Goal: Obtain resource: Obtain resource

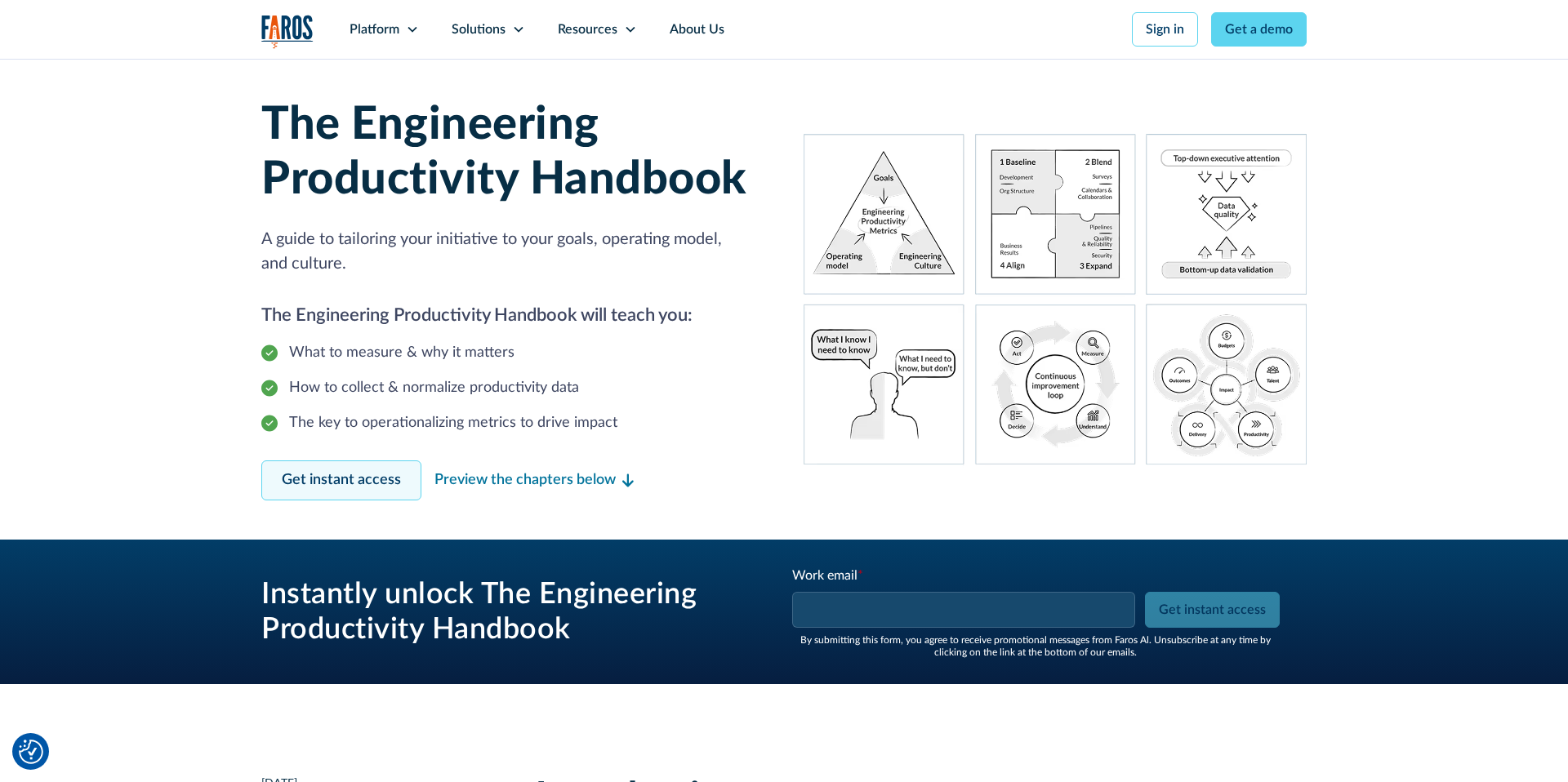
click at [347, 488] on link "Get instant access" at bounding box center [341, 480] width 160 height 40
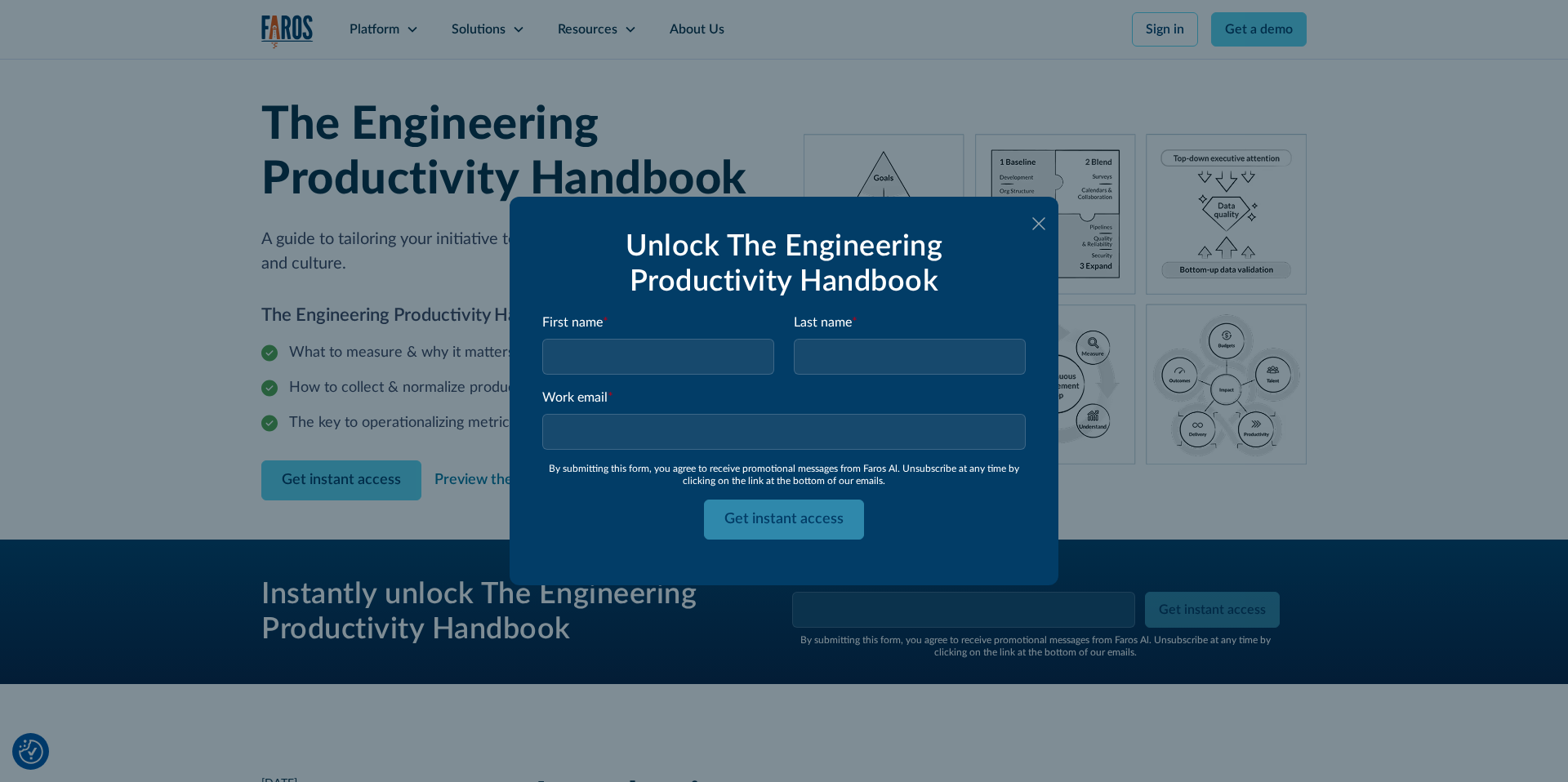
click at [1042, 221] on icon at bounding box center [1038, 224] width 13 height 13
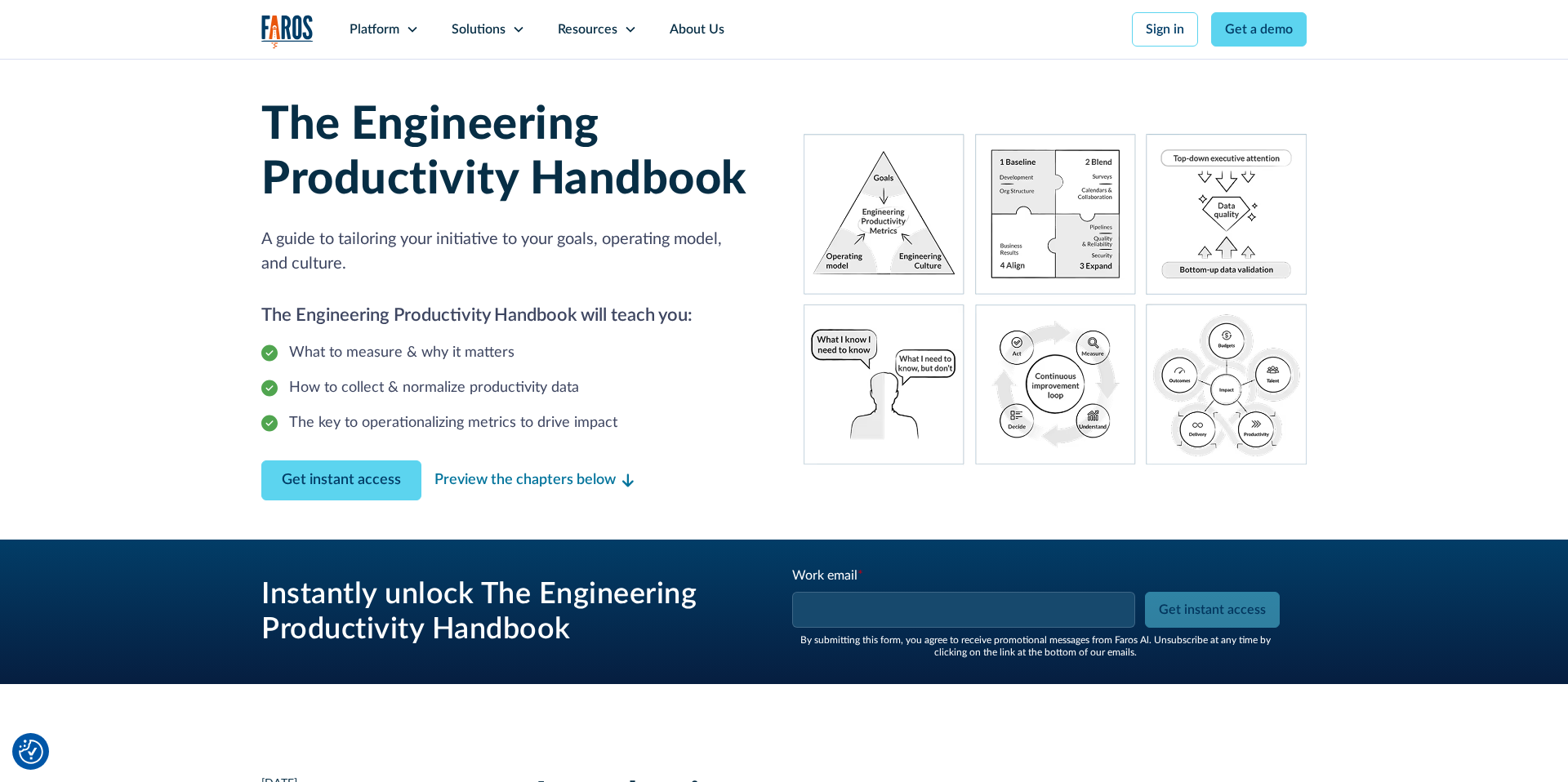
click at [860, 635] on div "By submitting this form, you agree to receive promotional messages from Faros A…" at bounding box center [1036, 646] width 490 height 23
click at [880, 609] on input "Work email *" at bounding box center [964, 610] width 343 height 36
click at [763, 550] on div "Instantly unlock The Engineering Productivity Handbook Work email * Please ente…" at bounding box center [783, 611] width 1045 height 144
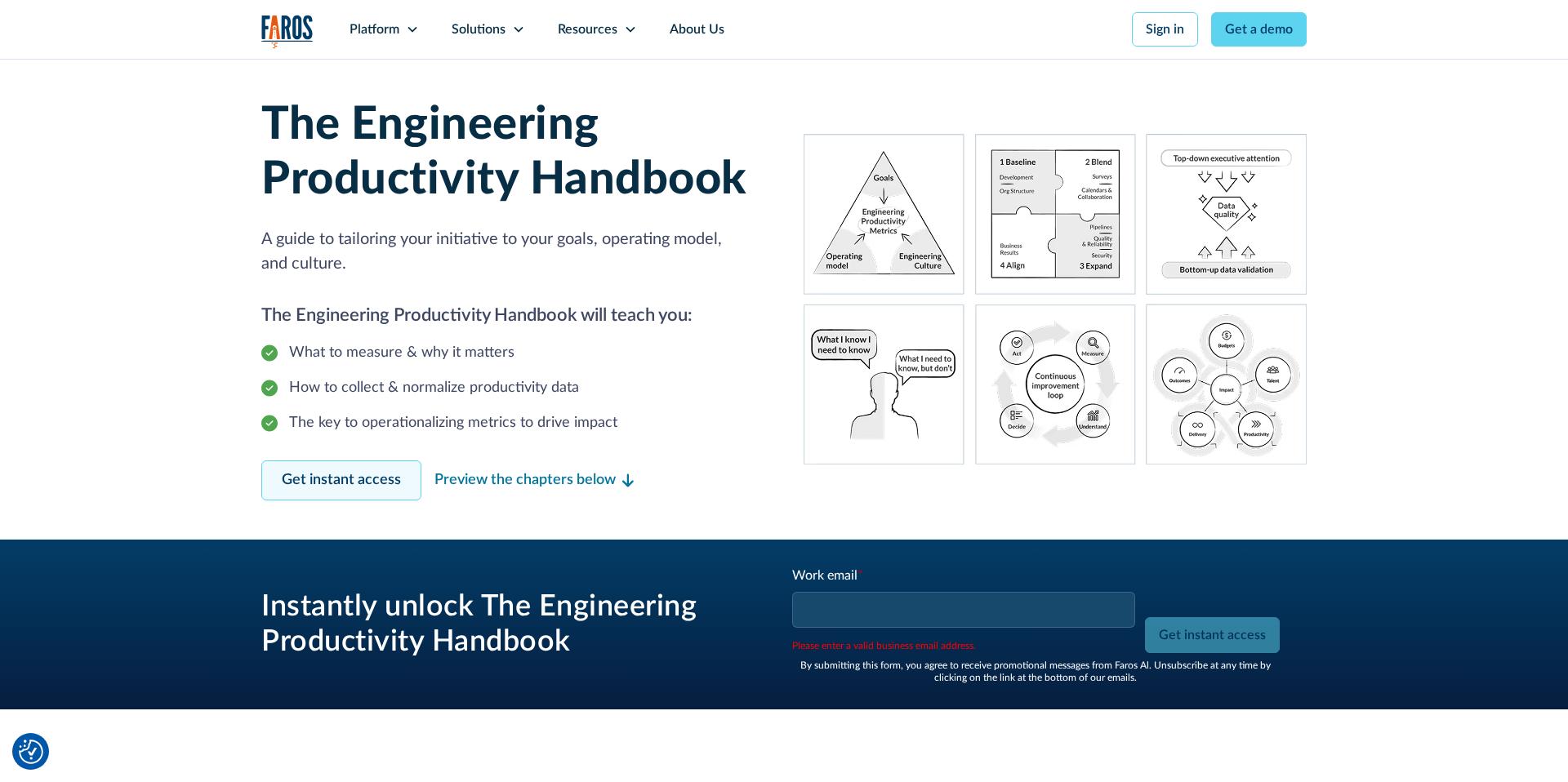
click at [372, 473] on link "Get instant access" at bounding box center [341, 480] width 160 height 40
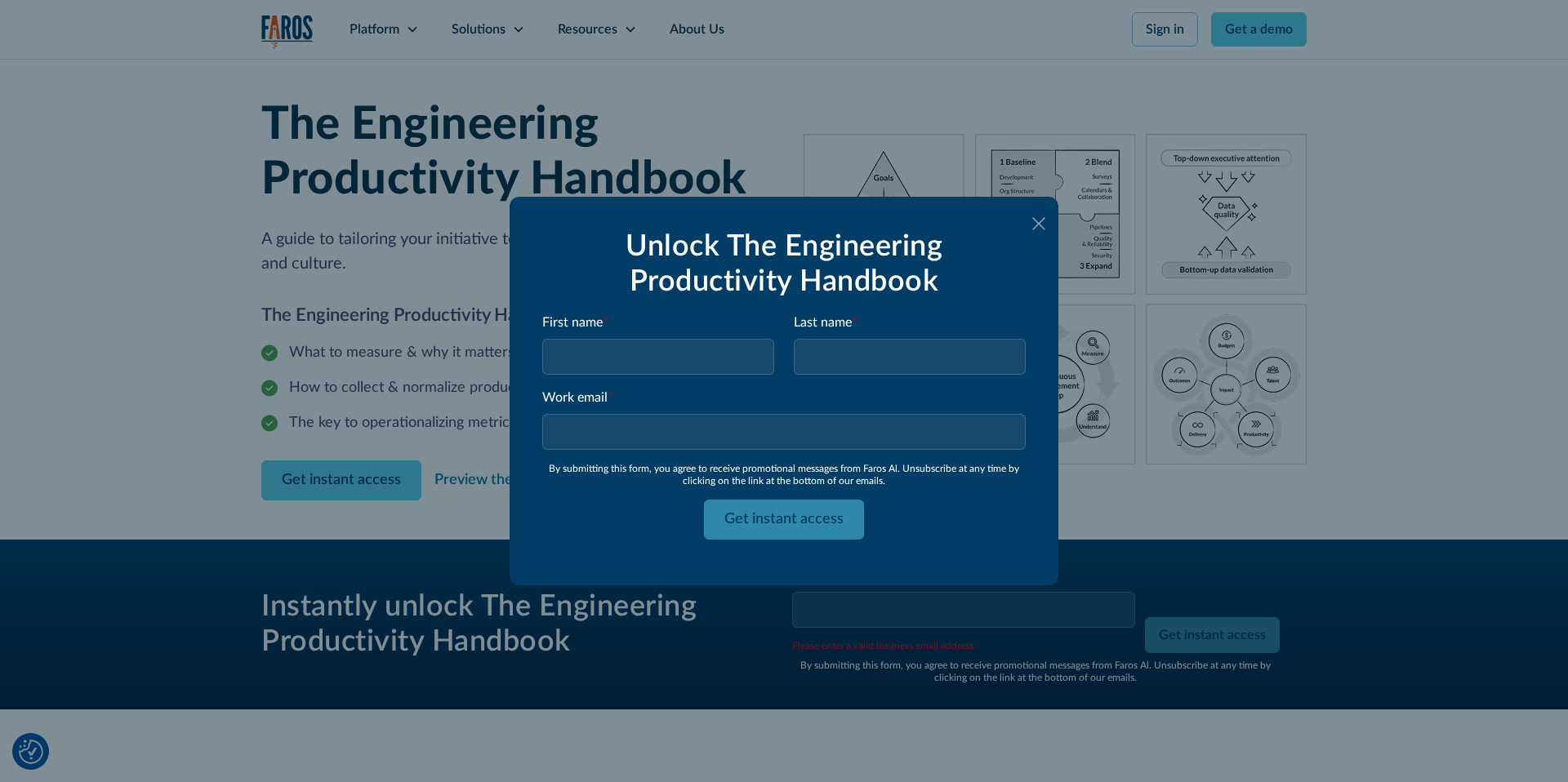
click at [1038, 224] on icon at bounding box center [1038, 224] width 13 height 13
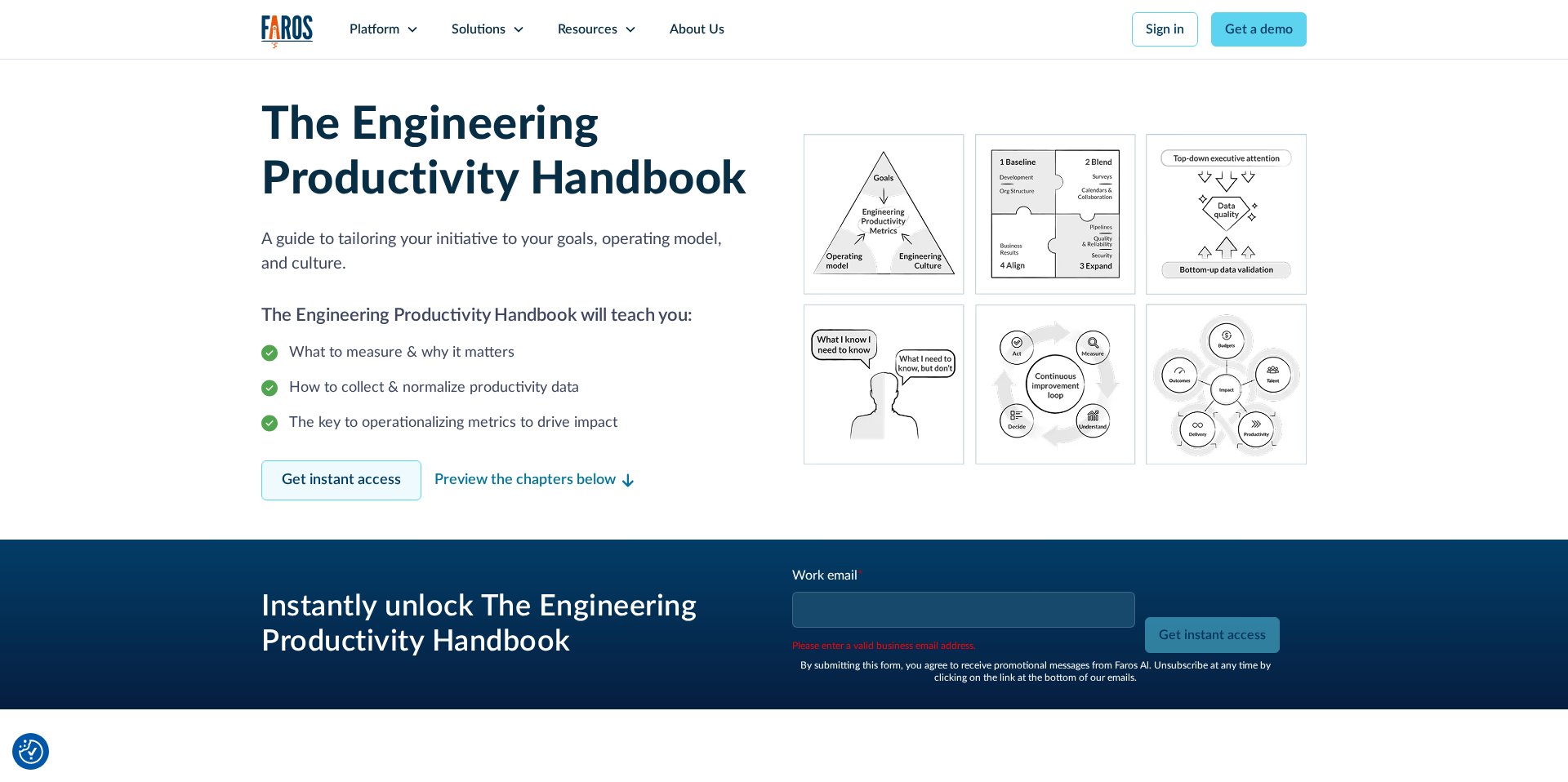
click at [349, 483] on link "Get instant access" at bounding box center [341, 480] width 160 height 40
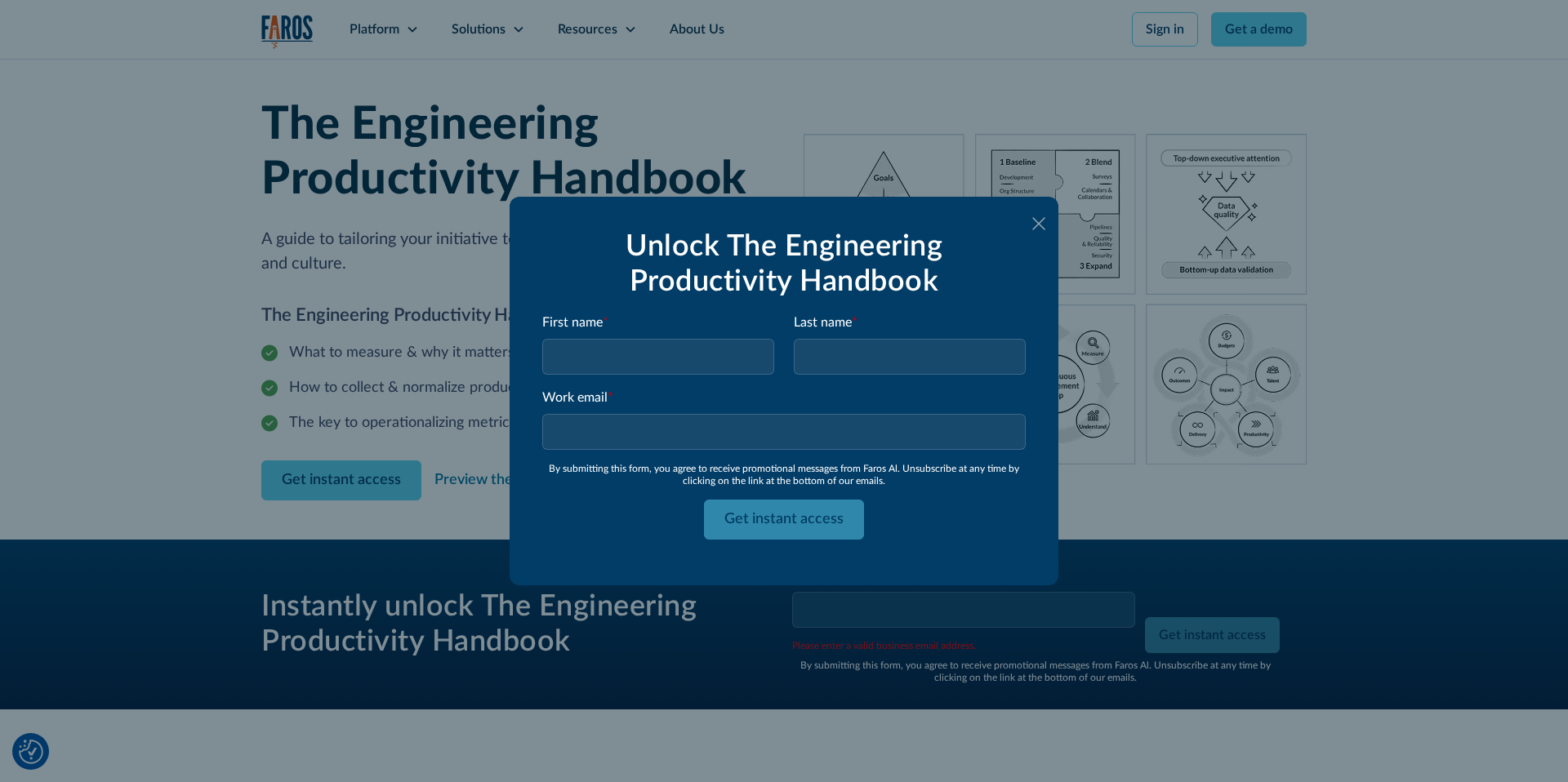
click at [1037, 220] on icon at bounding box center [1038, 224] width 13 height 13
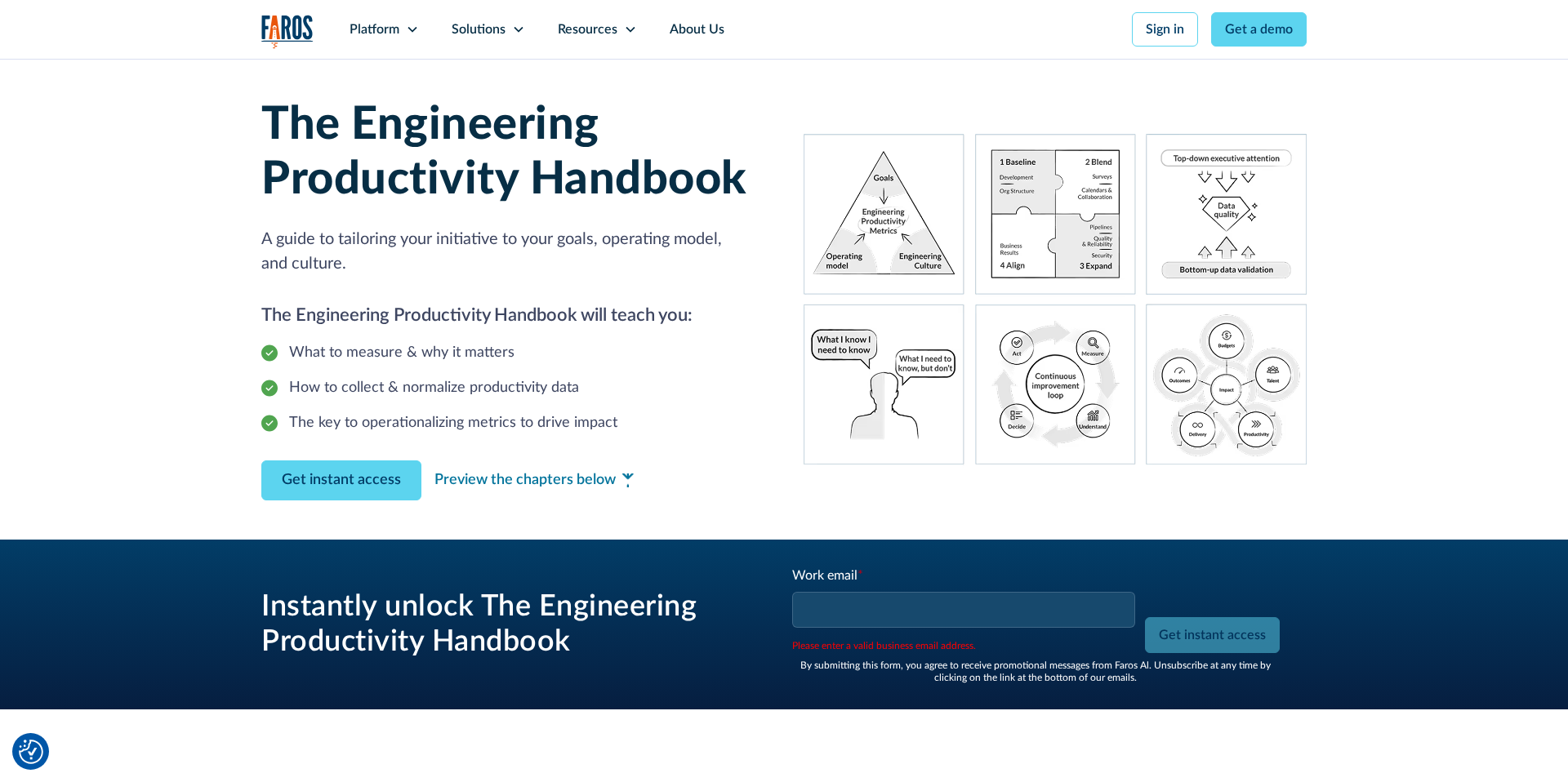
click at [558, 486] on div "Preview the chapters below" at bounding box center [525, 481] width 181 height 22
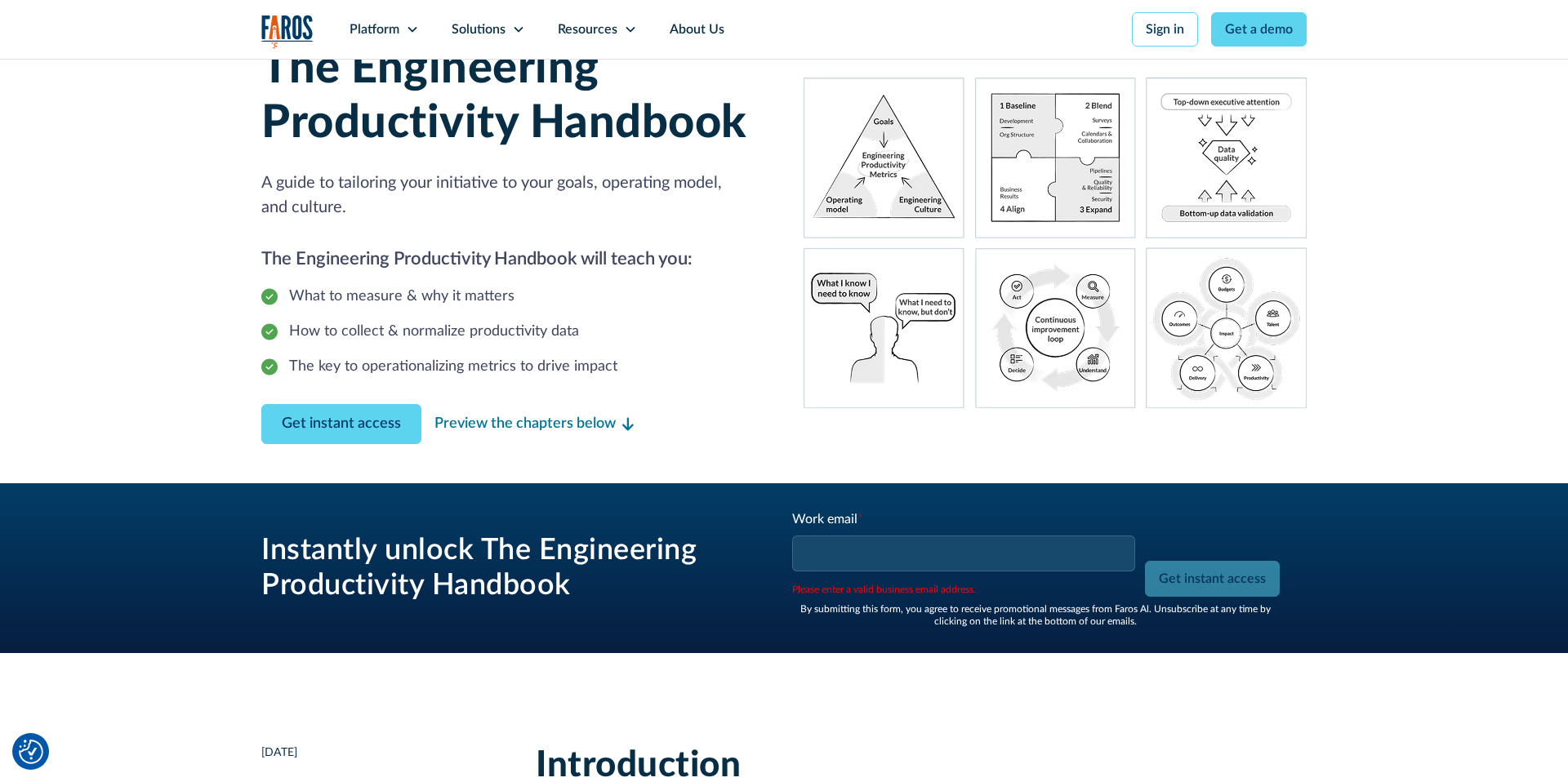
scroll to position [60, 0]
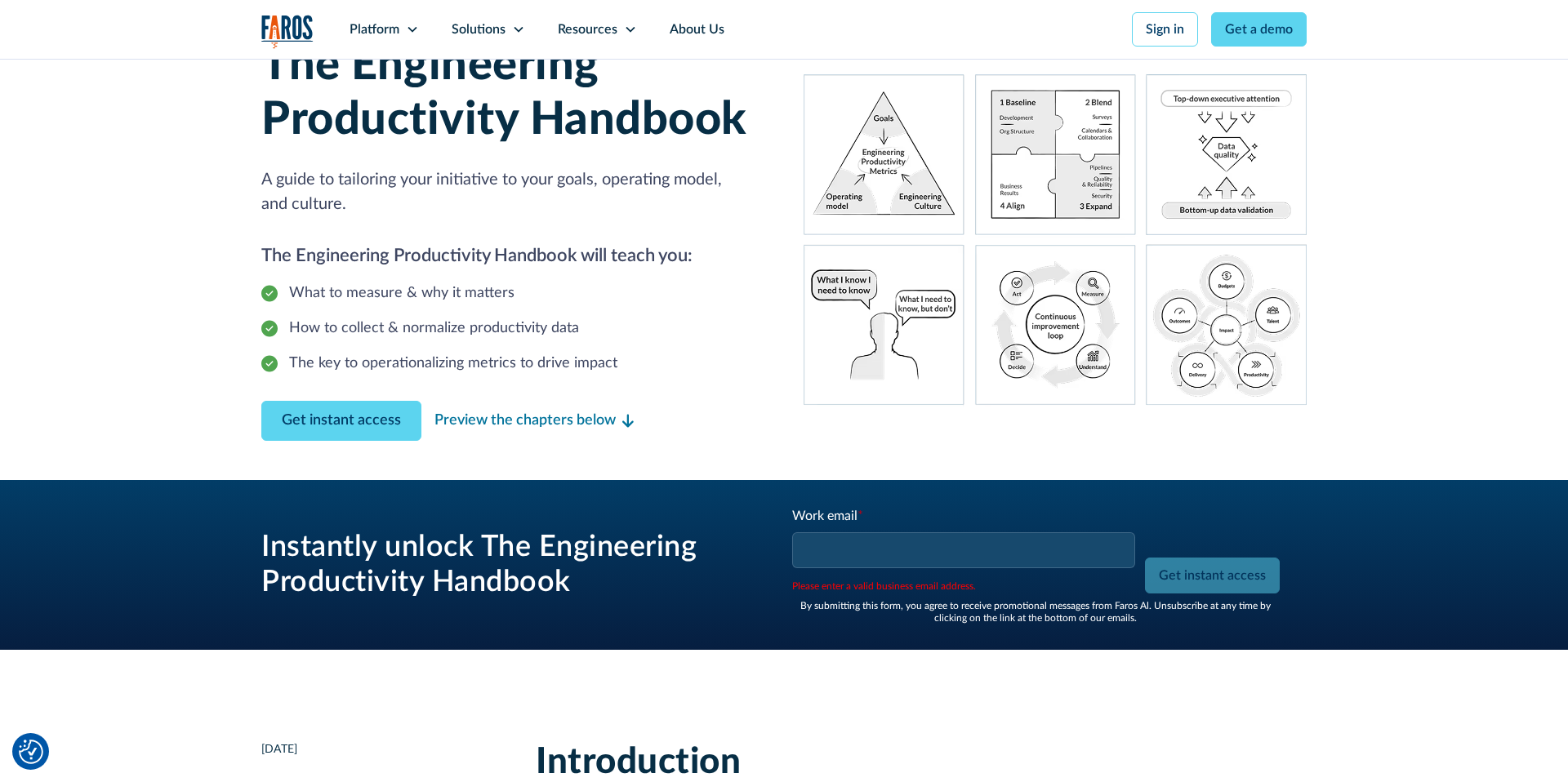
click at [882, 557] on input "Work email *" at bounding box center [964, 550] width 343 height 36
click at [641, 499] on div "Instantly unlock The Engineering Productivity Handbook Work email * Please ente…" at bounding box center [783, 565] width 1045 height 170
click at [351, 419] on link "Get instant access" at bounding box center [341, 420] width 160 height 40
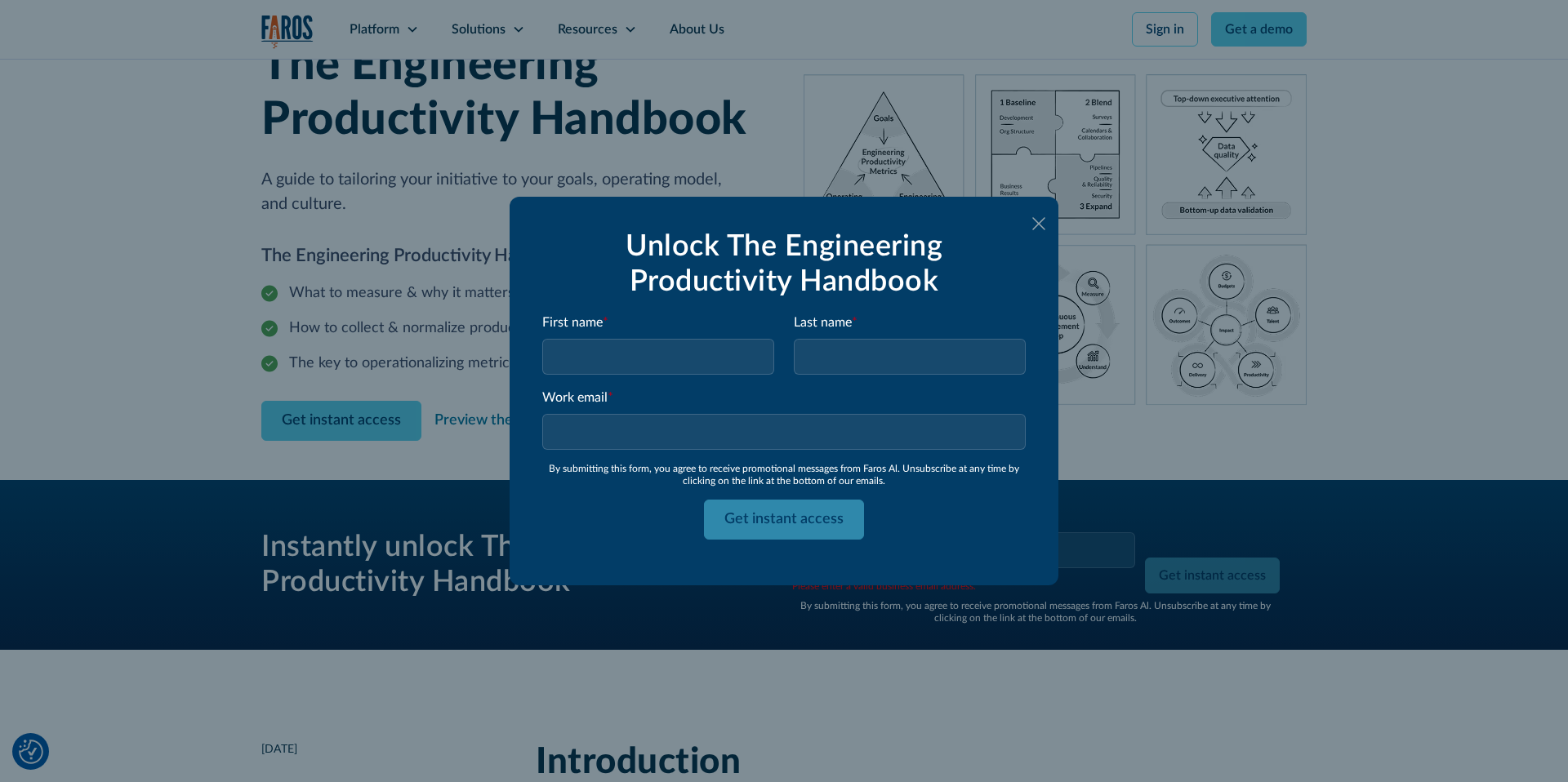
click at [1036, 224] on icon at bounding box center [1038, 224] width 13 height 13
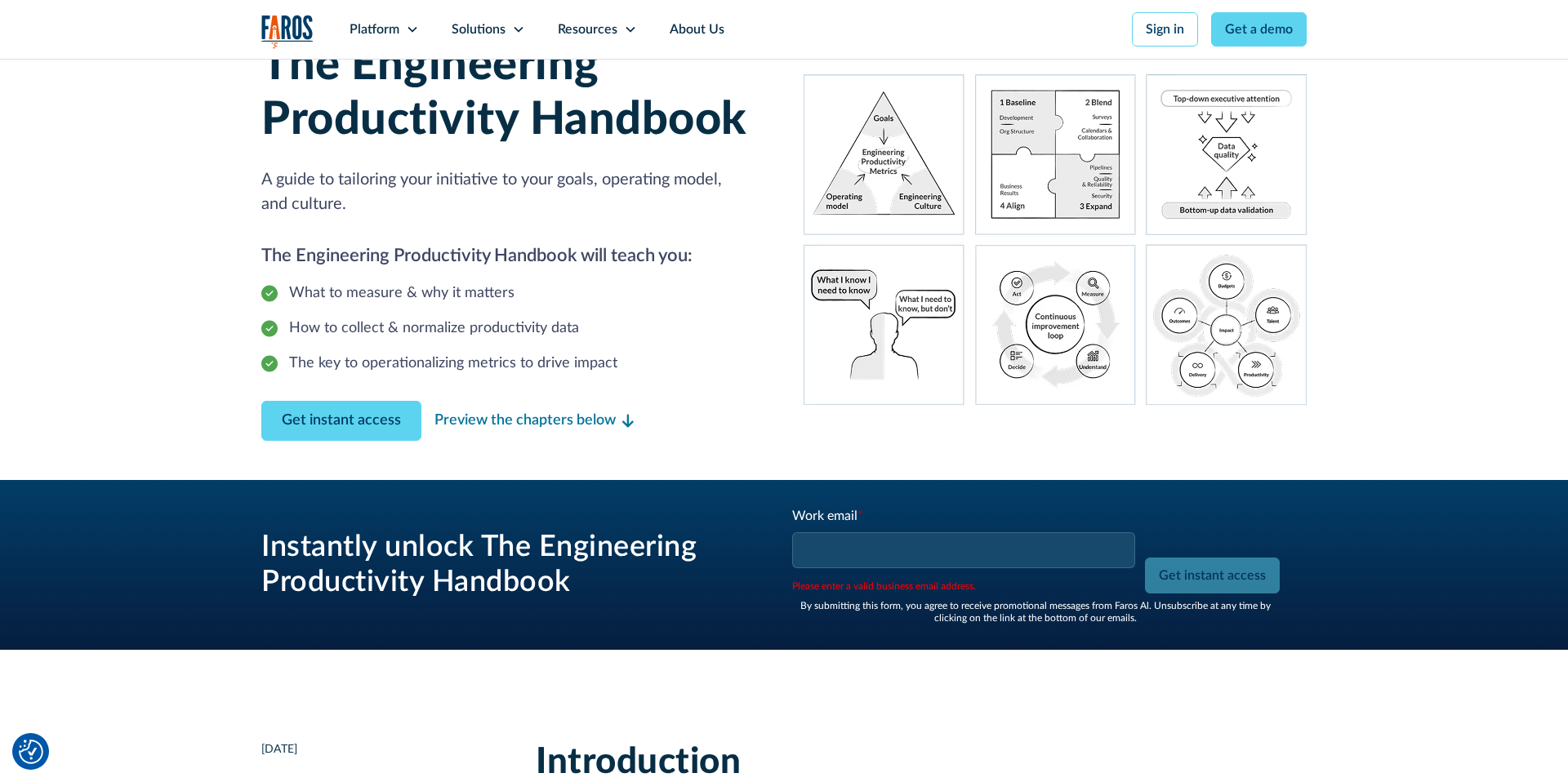
click at [628, 442] on div "The Engineering Productivity Handbook A guide to tailoring your initiative to y…" at bounding box center [783, 240] width 1045 height 481
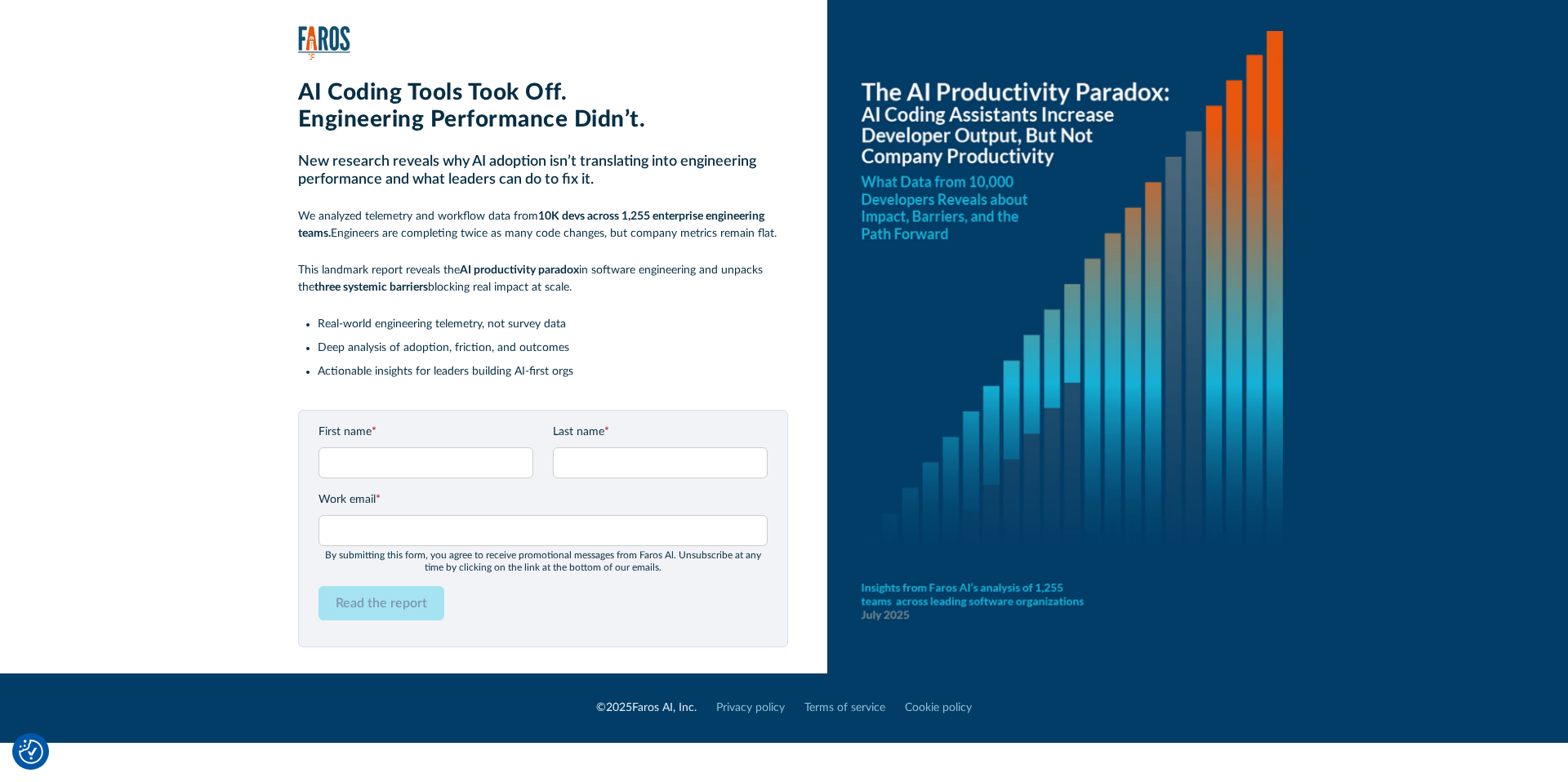
click at [575, 339] on li "Deep analysis of adoption, friction, and outcomes" at bounding box center [553, 348] width 471 height 17
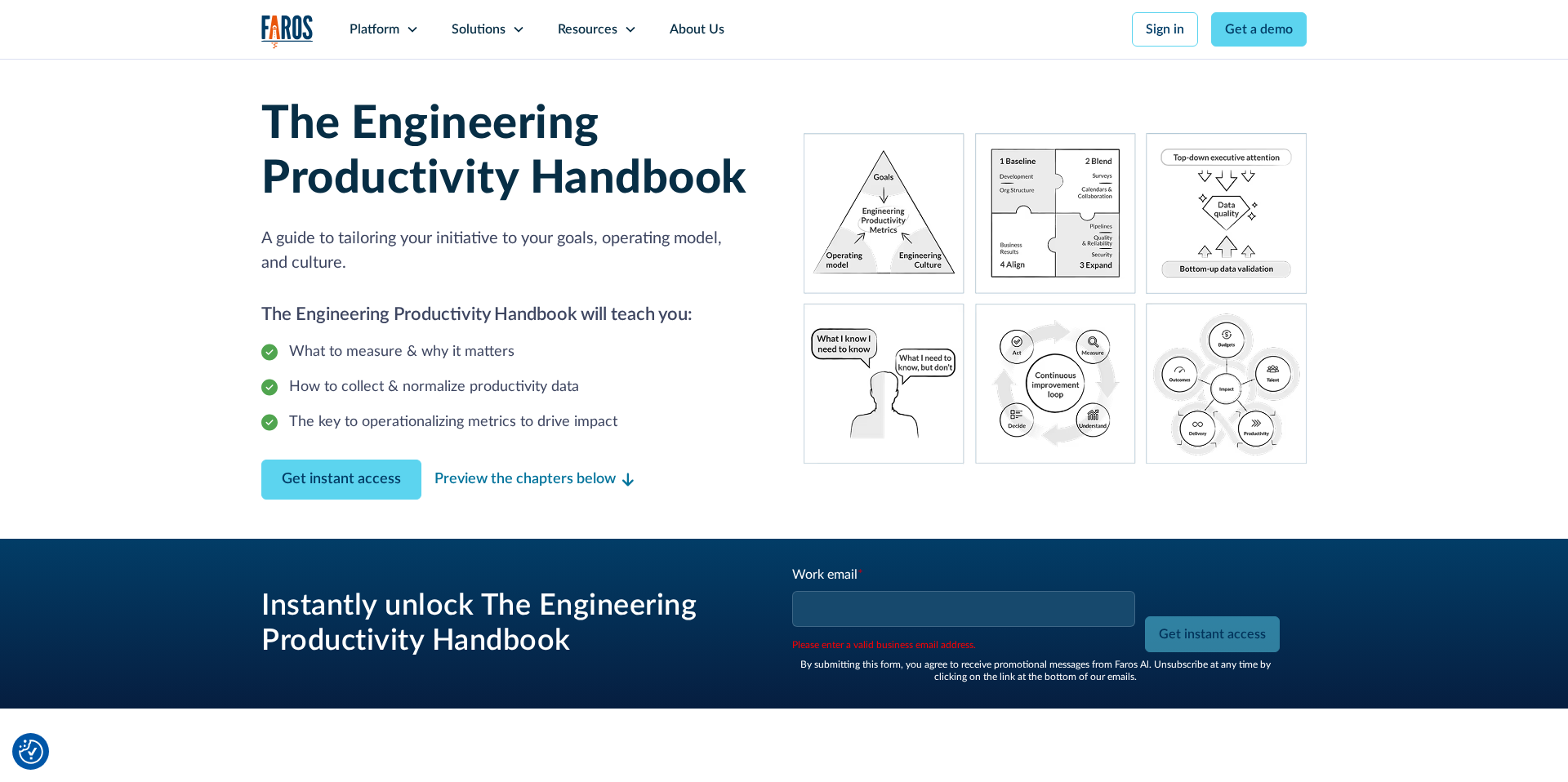
scroll to position [2, 0]
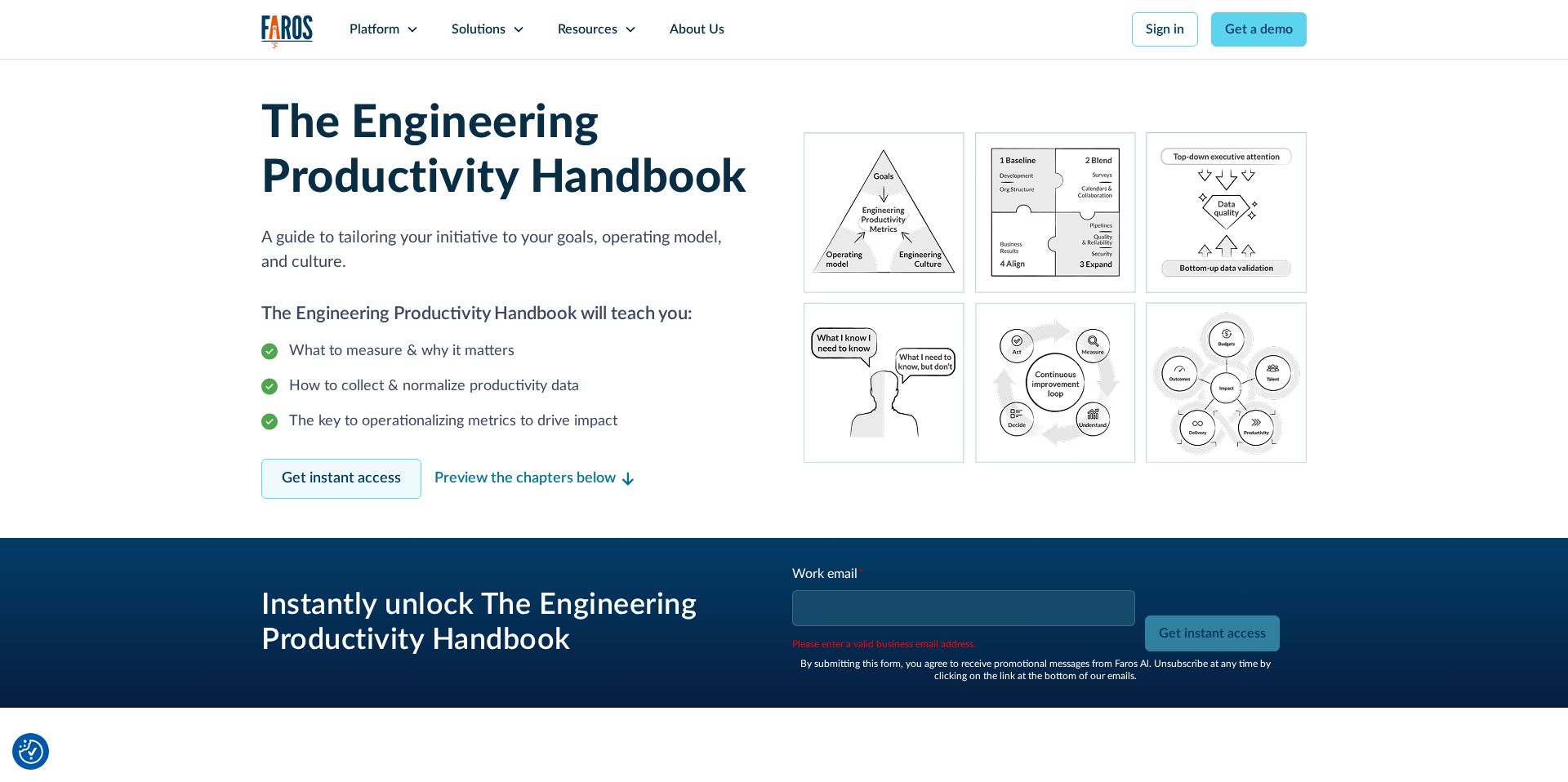
click at [345, 480] on link "Get instant access" at bounding box center [341, 478] width 160 height 40
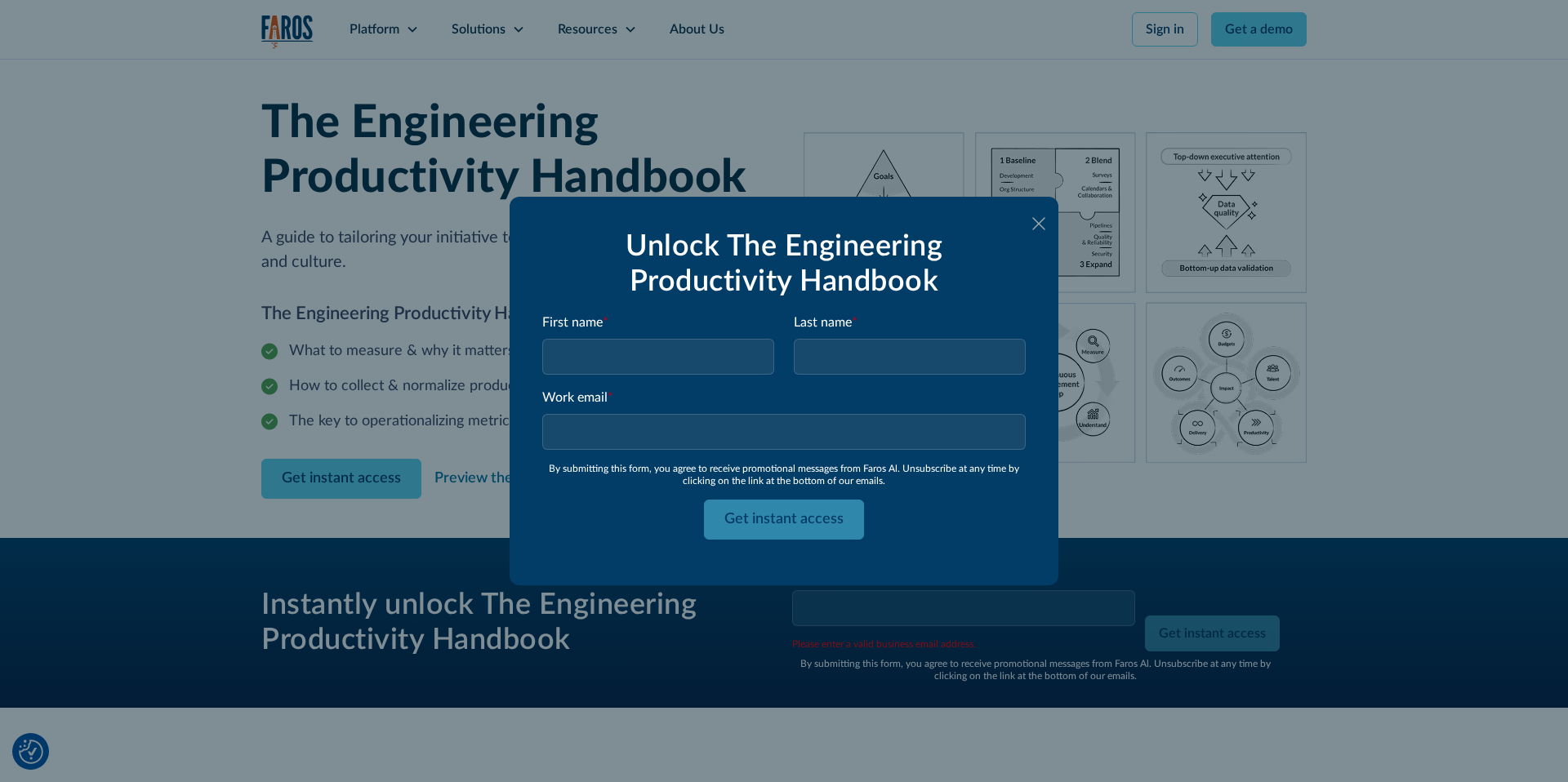
click at [1039, 224] on icon at bounding box center [1038, 224] width 13 height 13
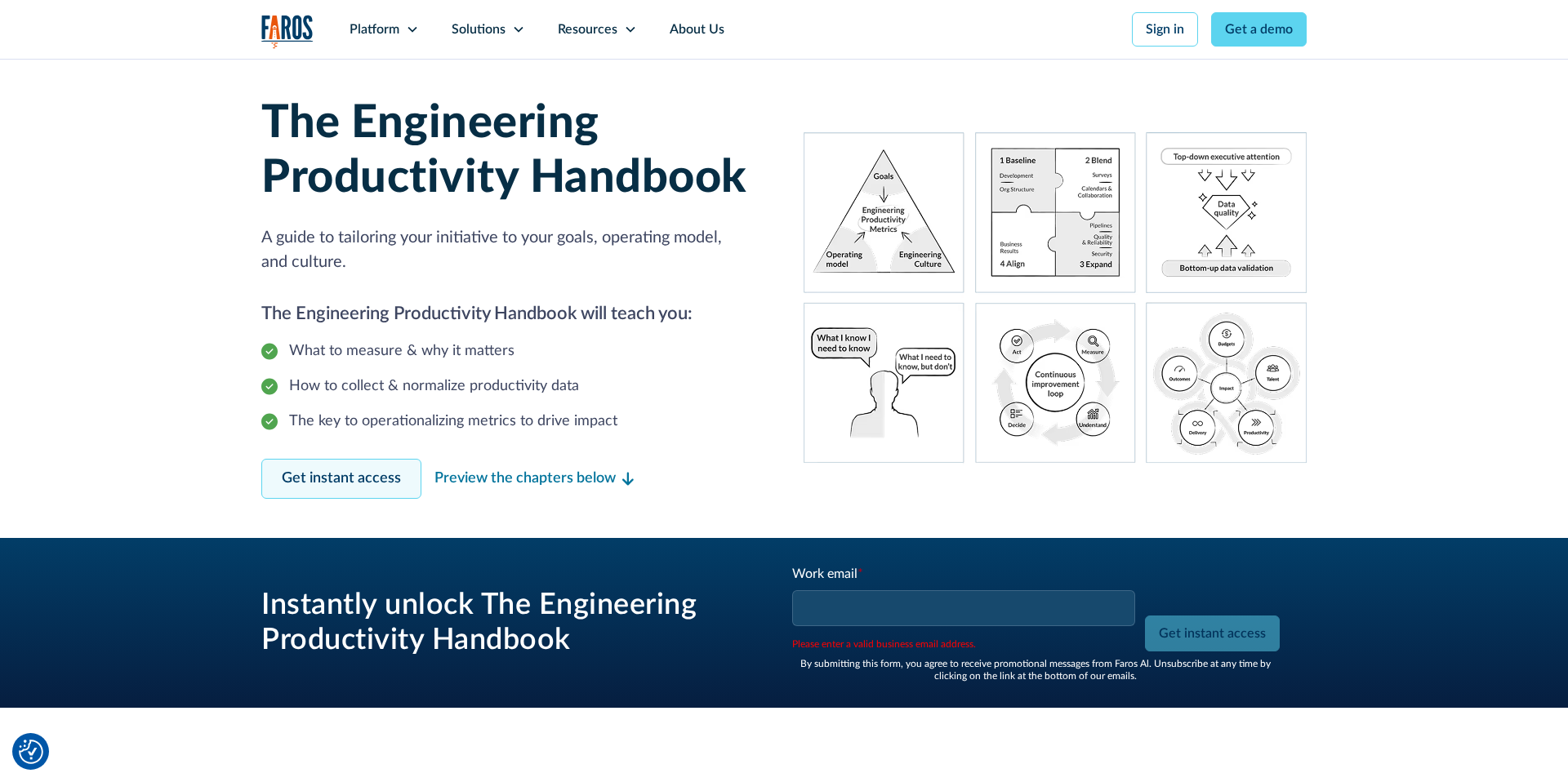
click at [315, 488] on link "Get instant access" at bounding box center [341, 478] width 160 height 40
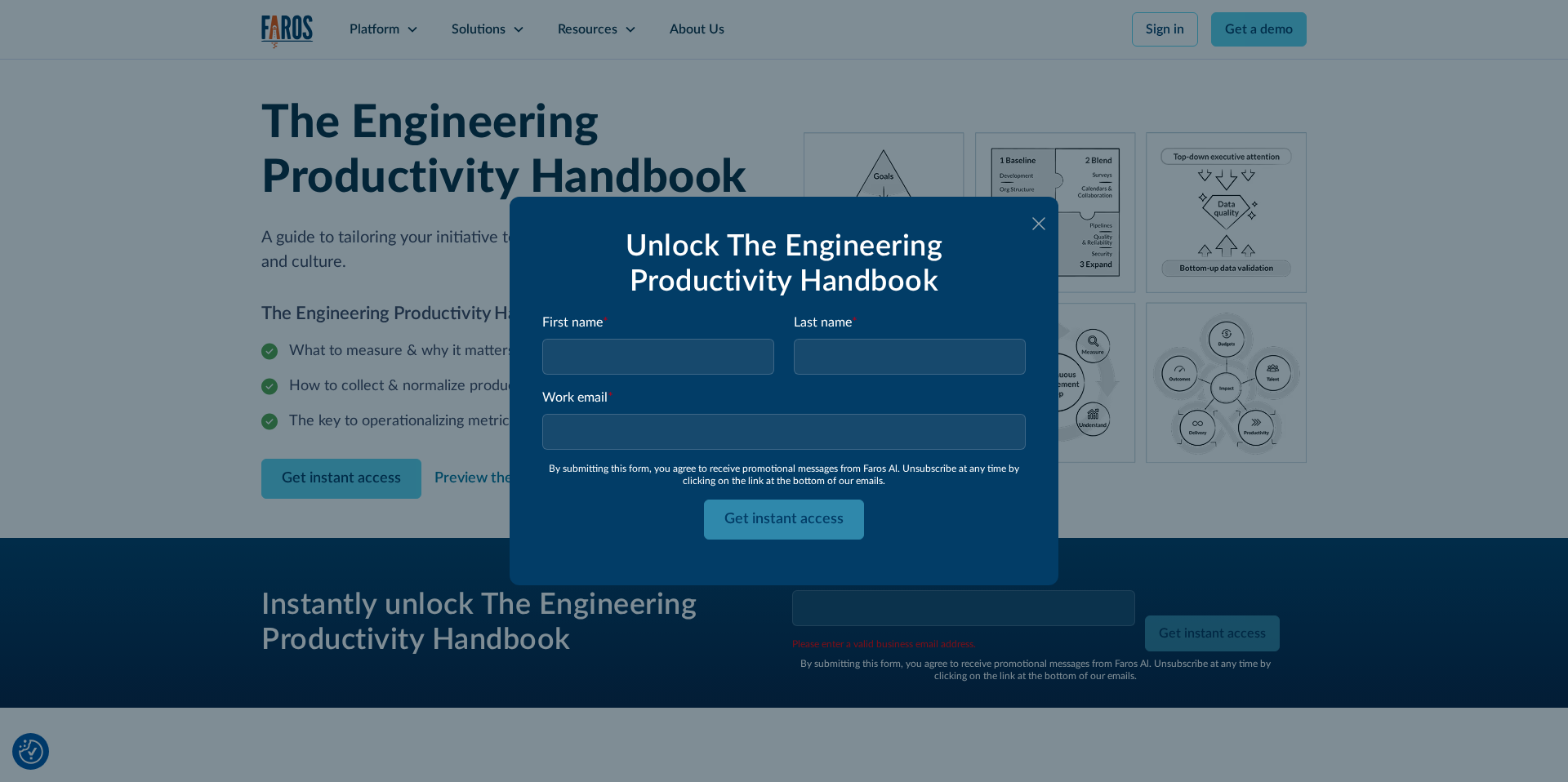
click at [1036, 220] on icon at bounding box center [1038, 224] width 13 height 13
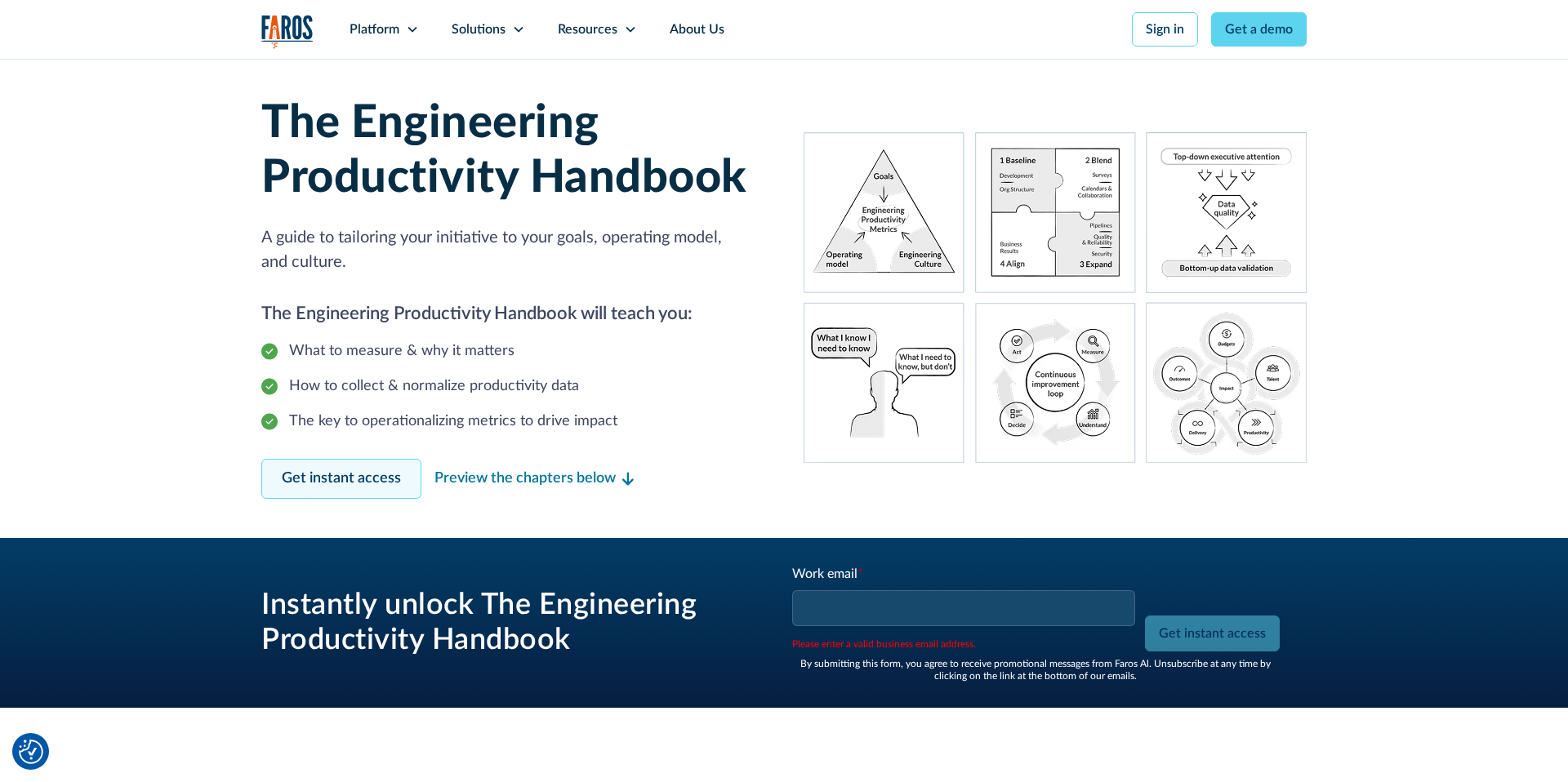
click at [337, 482] on link "Get instant access" at bounding box center [341, 478] width 160 height 40
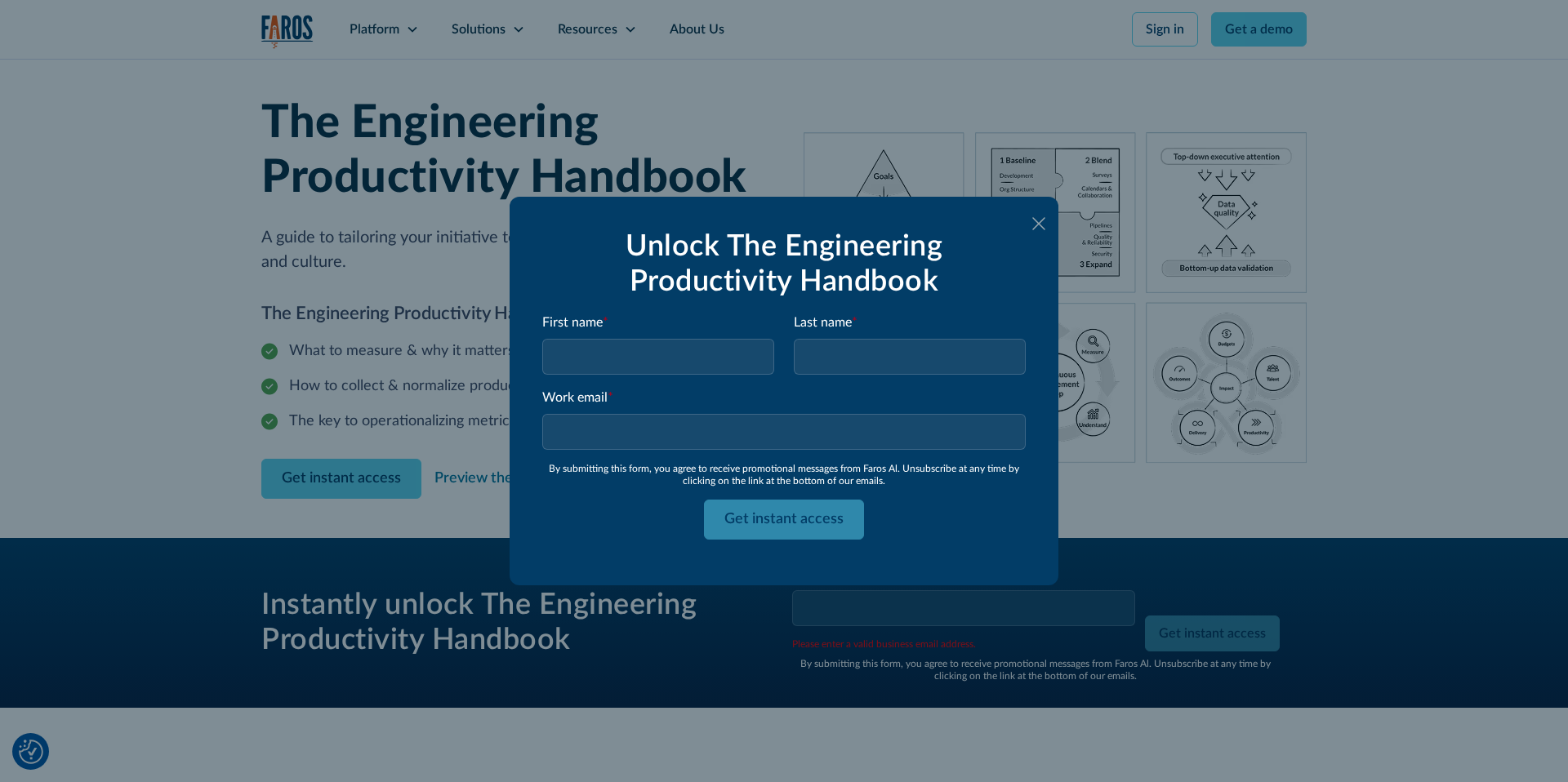
click at [1038, 223] on icon at bounding box center [1038, 224] width 13 height 13
